Goal: Transaction & Acquisition: Purchase product/service

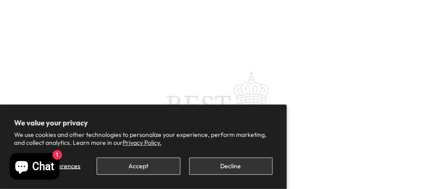
scroll to position [69, 0]
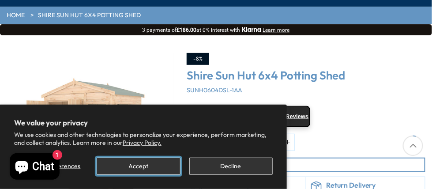
click at [141, 172] on button "Accept" at bounding box center [138, 166] width 83 height 17
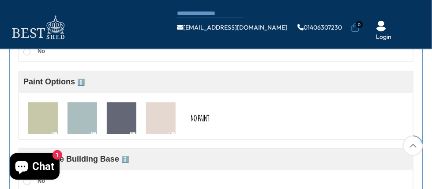
scroll to position [403, 0]
click at [83, 113] on img at bounding box center [83, 118] width 30 height 33
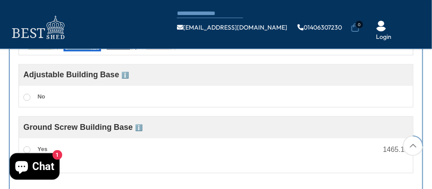
scroll to position [480, 0]
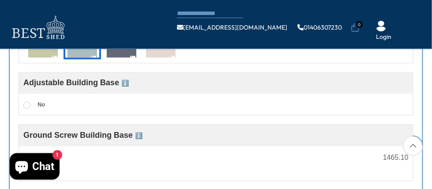
click at [121, 81] on span "ℹ️" at bounding box center [125, 82] width 8 height 7
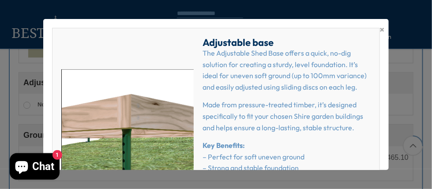
click at [384, 33] on span "×" at bounding box center [382, 29] width 5 height 12
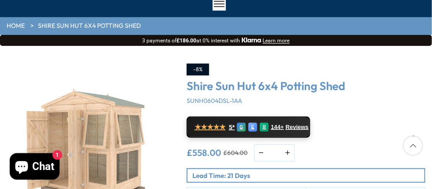
scroll to position [0, 0]
